Goal: Navigation & Orientation: Find specific page/section

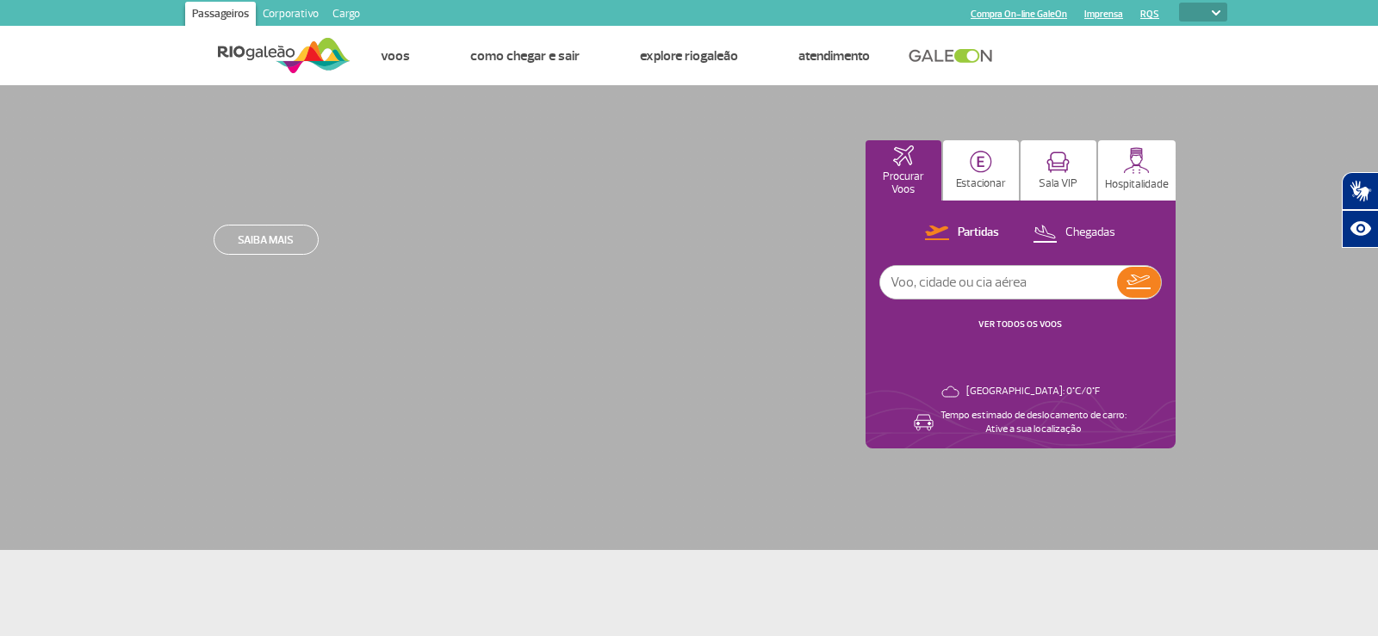
select select
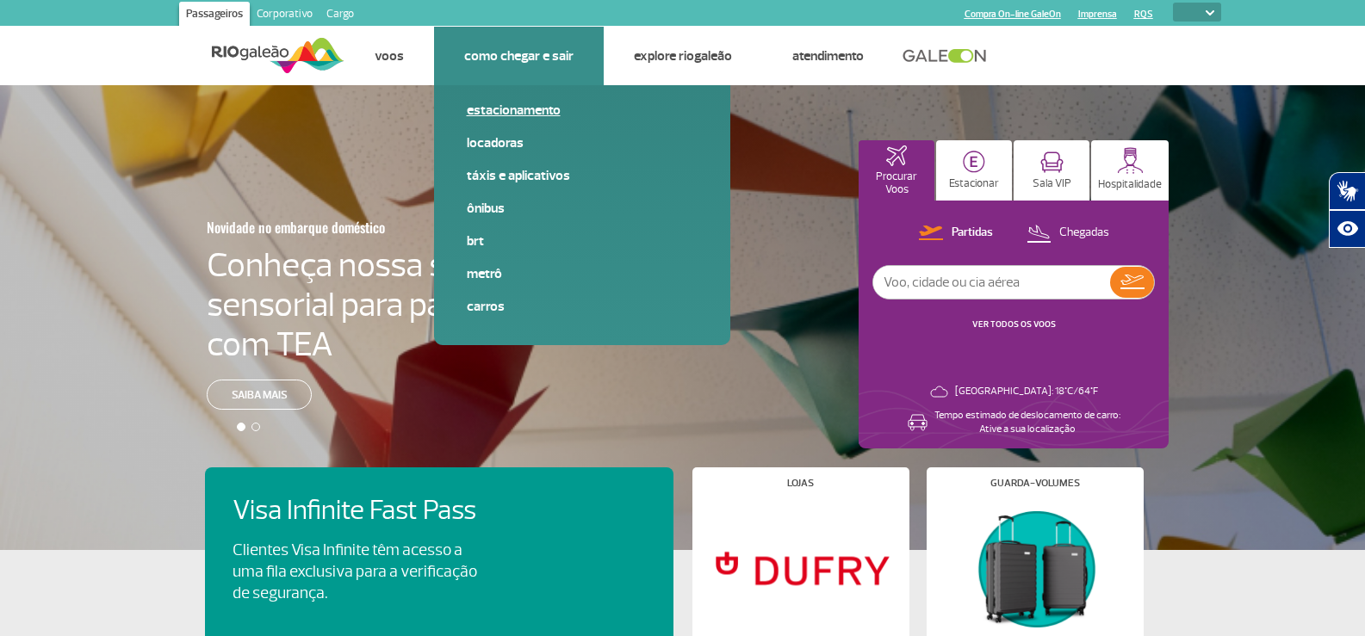
click at [502, 116] on link "Estacionamento" at bounding box center [582, 110] width 231 height 19
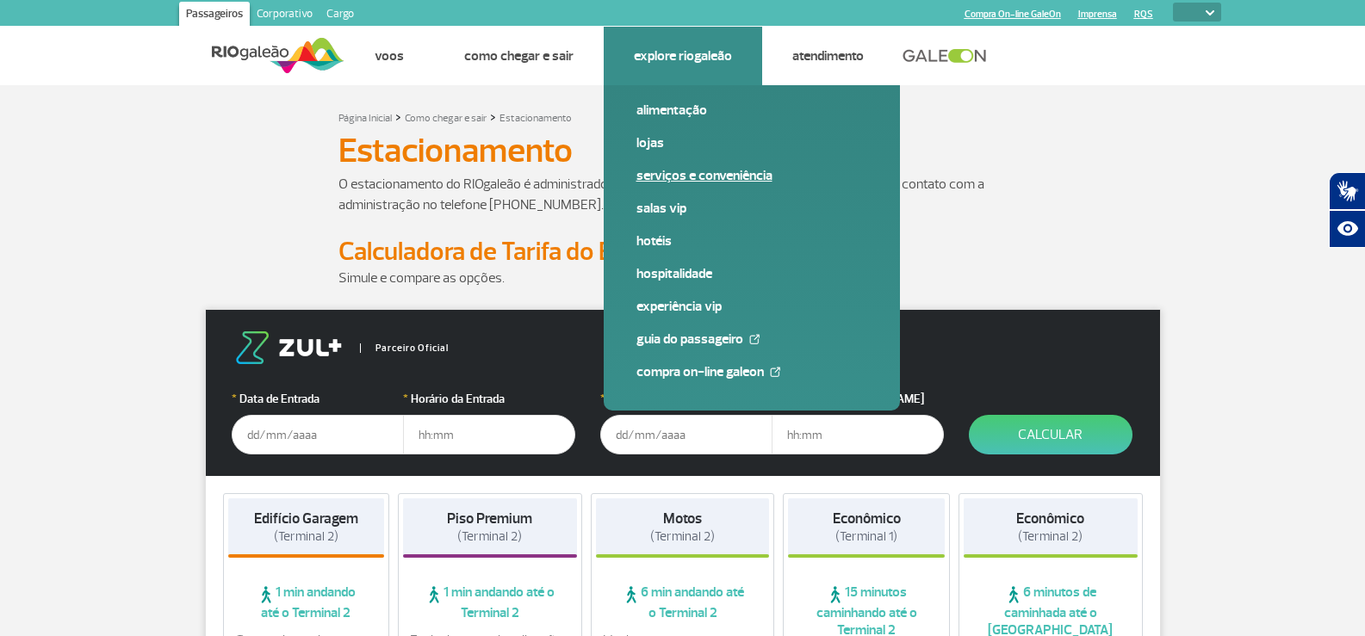
click at [720, 175] on link "Serviços e Conveniência" at bounding box center [751, 175] width 231 height 19
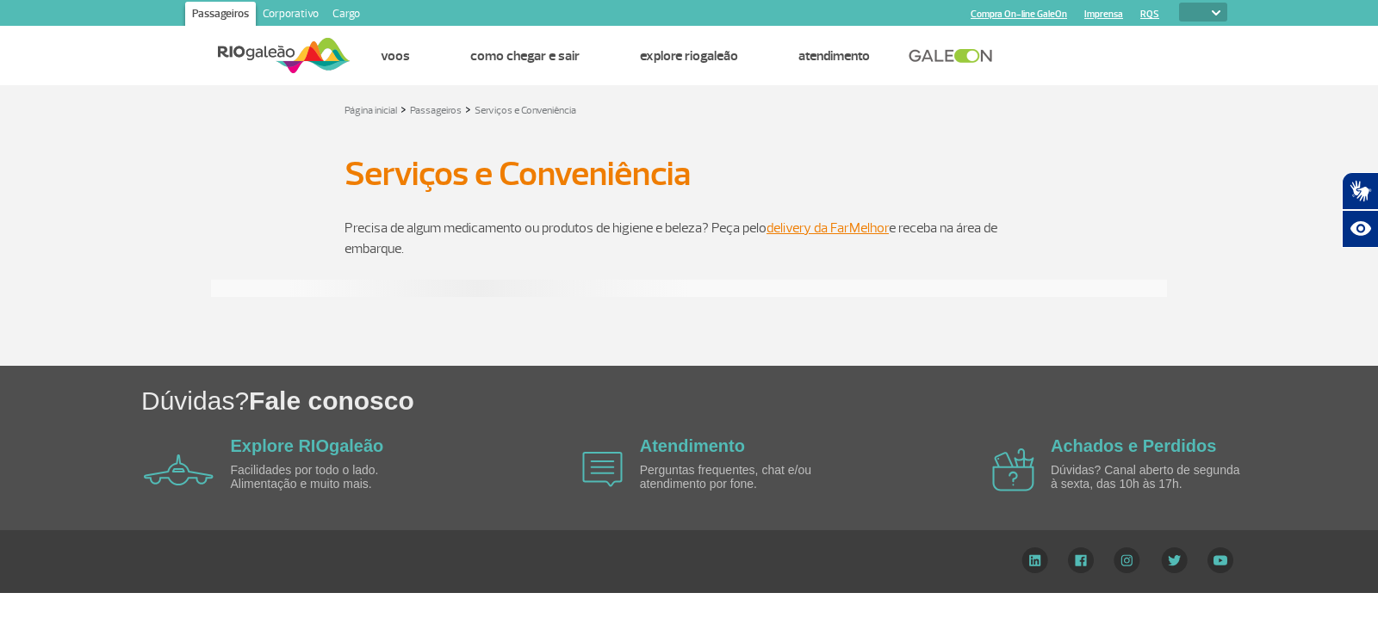
select select
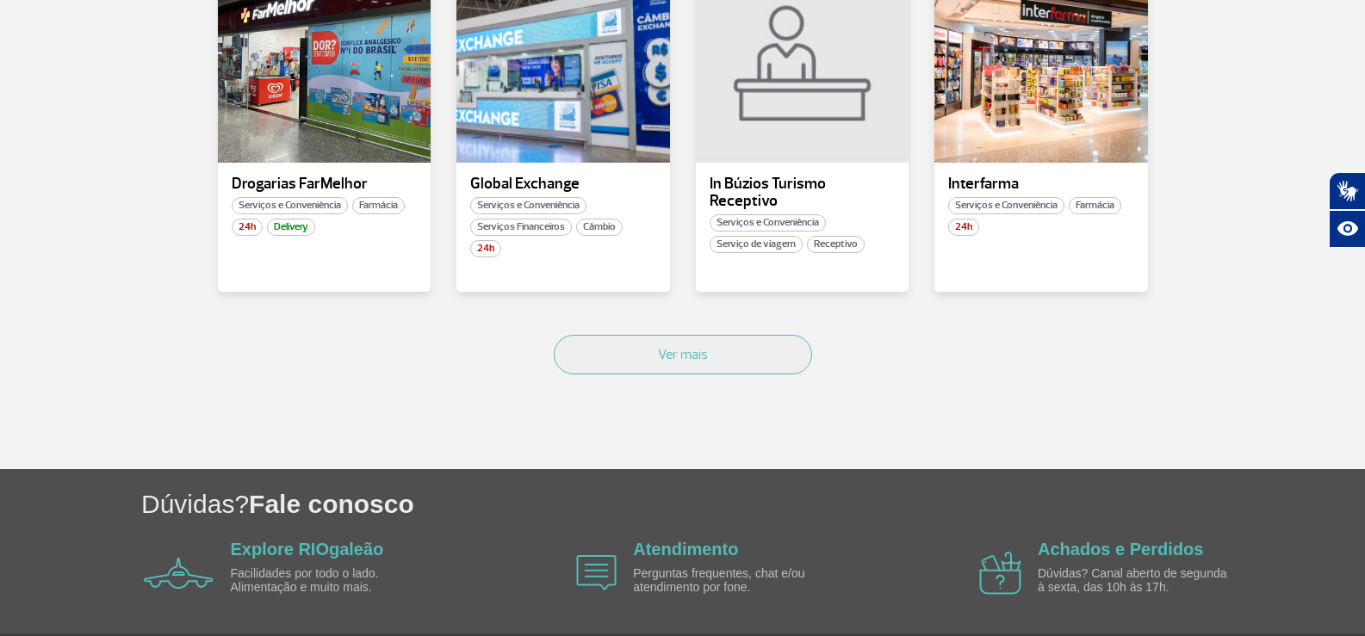
scroll to position [1156, 0]
